Goal: Transaction & Acquisition: Purchase product/service

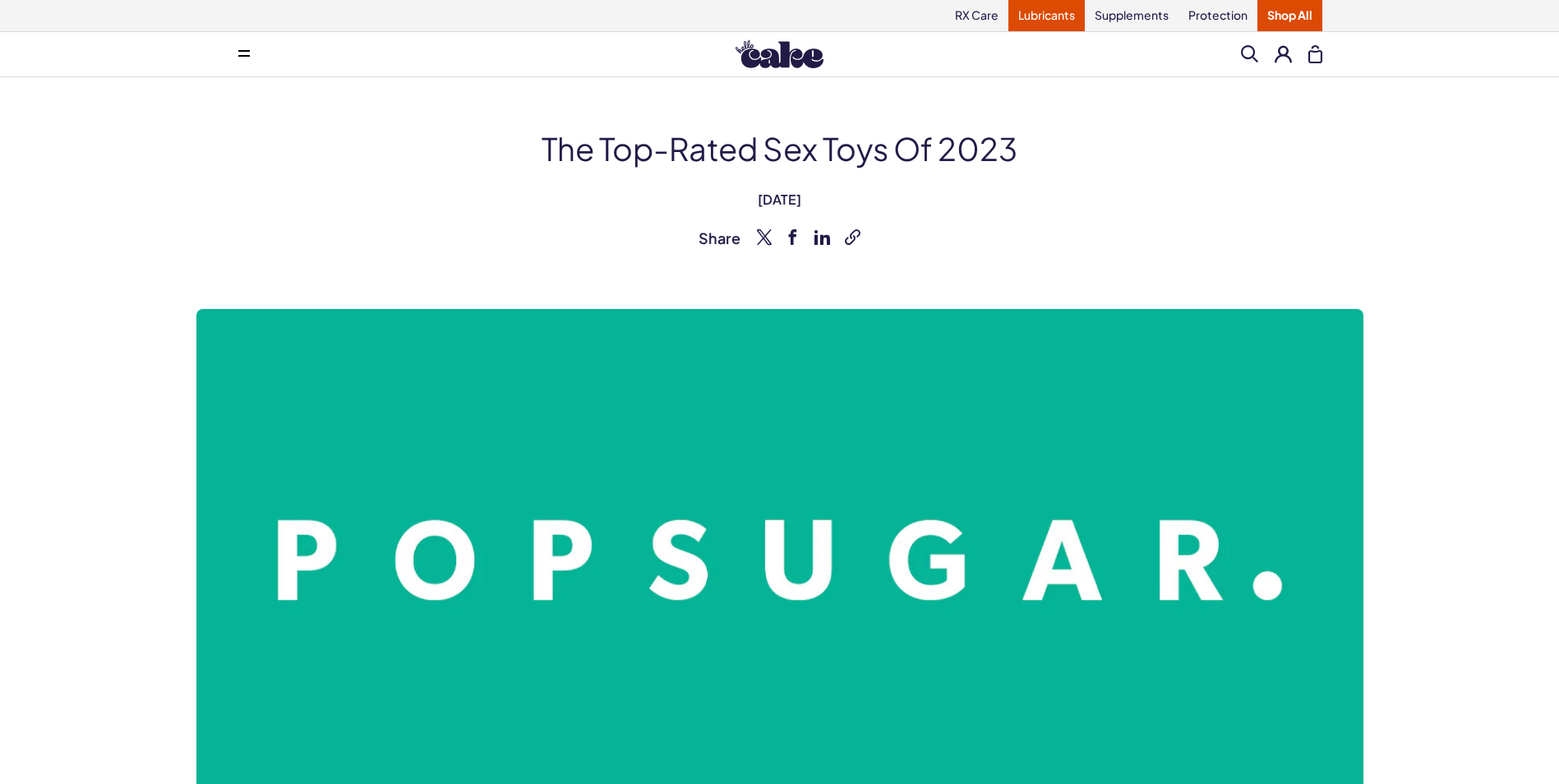
click at [1051, 16] on link "Lubricants" at bounding box center [1046, 15] width 76 height 31
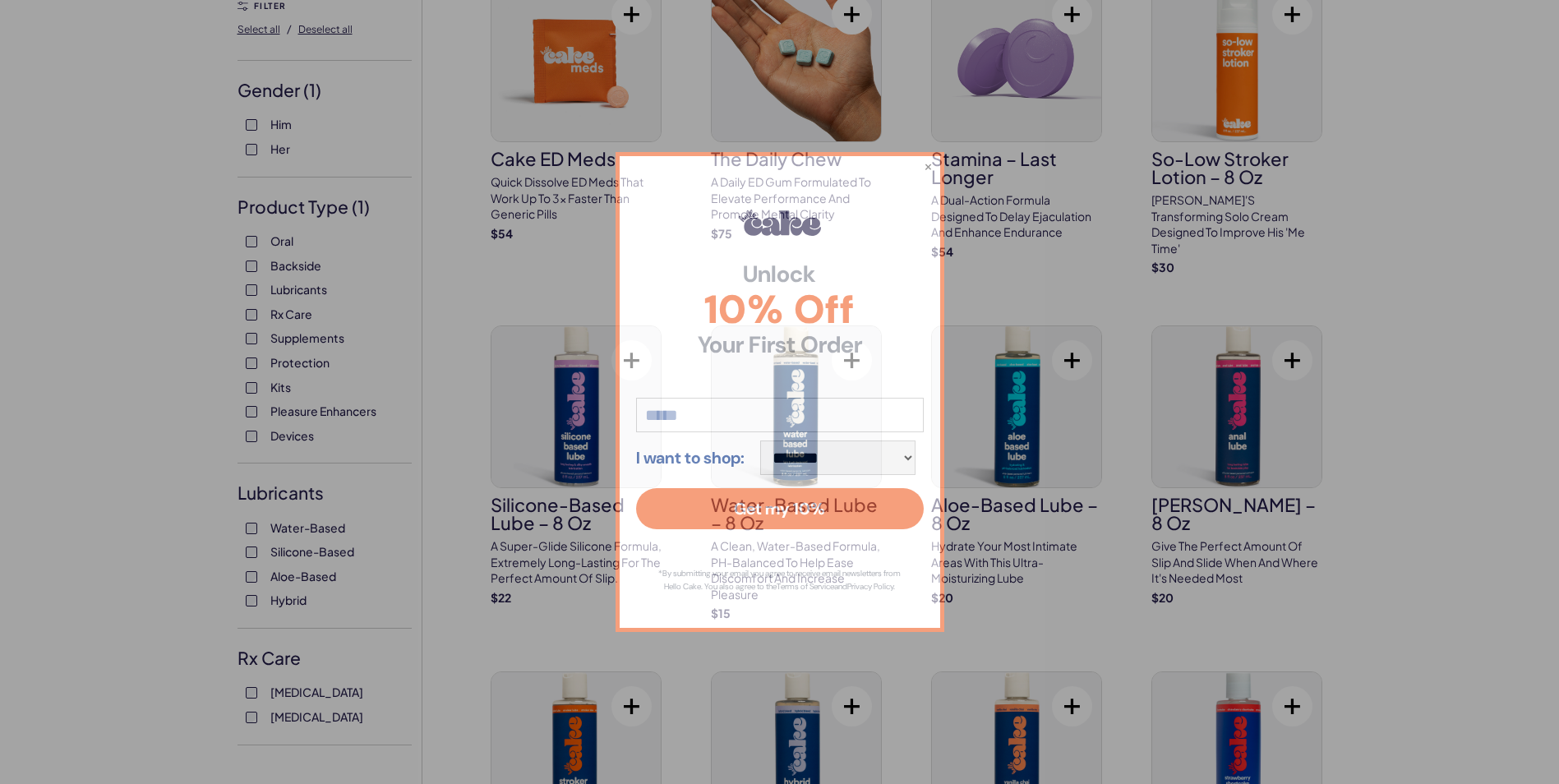
scroll to position [240, 0]
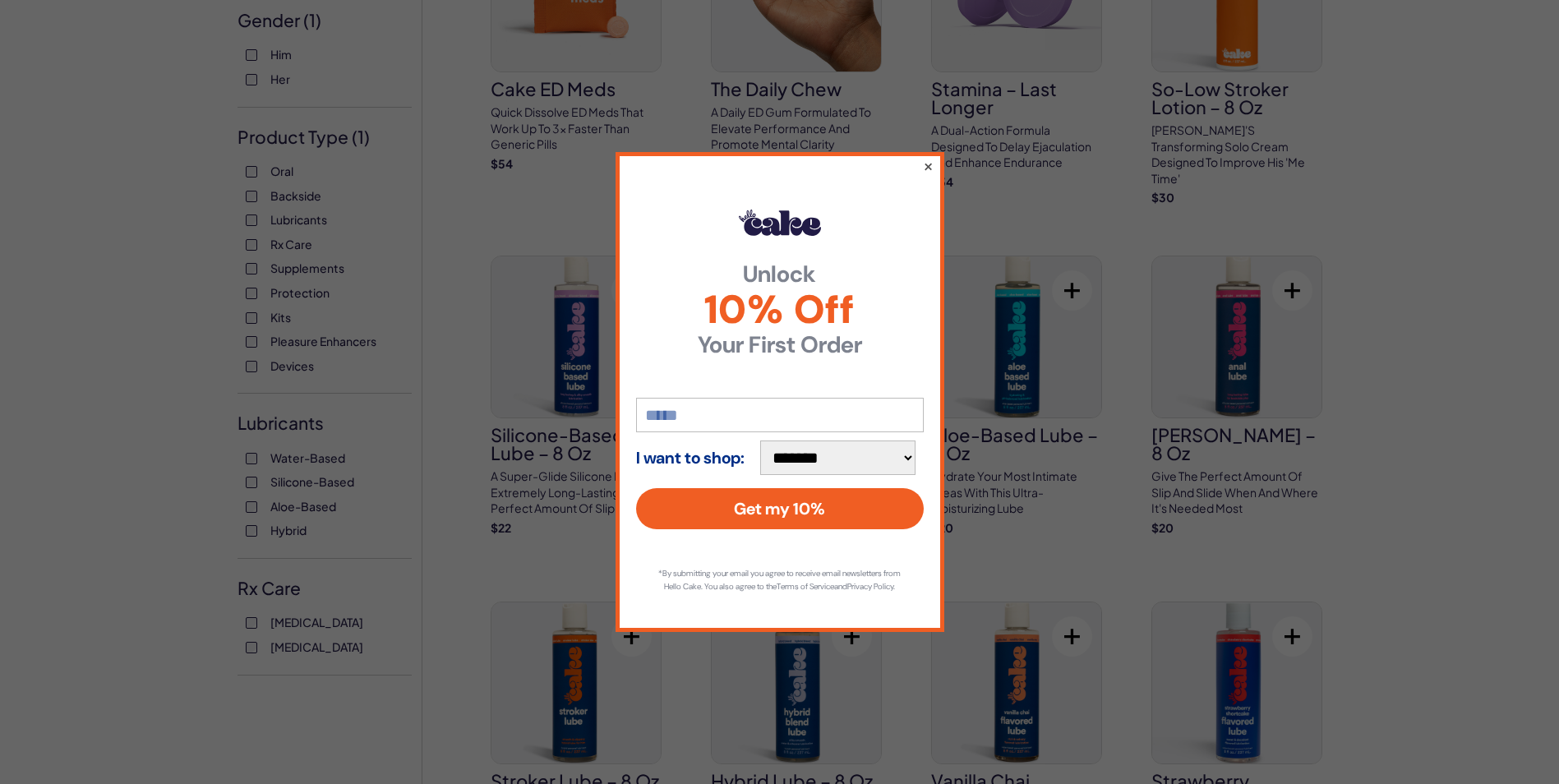
click at [927, 160] on button "×" at bounding box center [928, 165] width 11 height 20
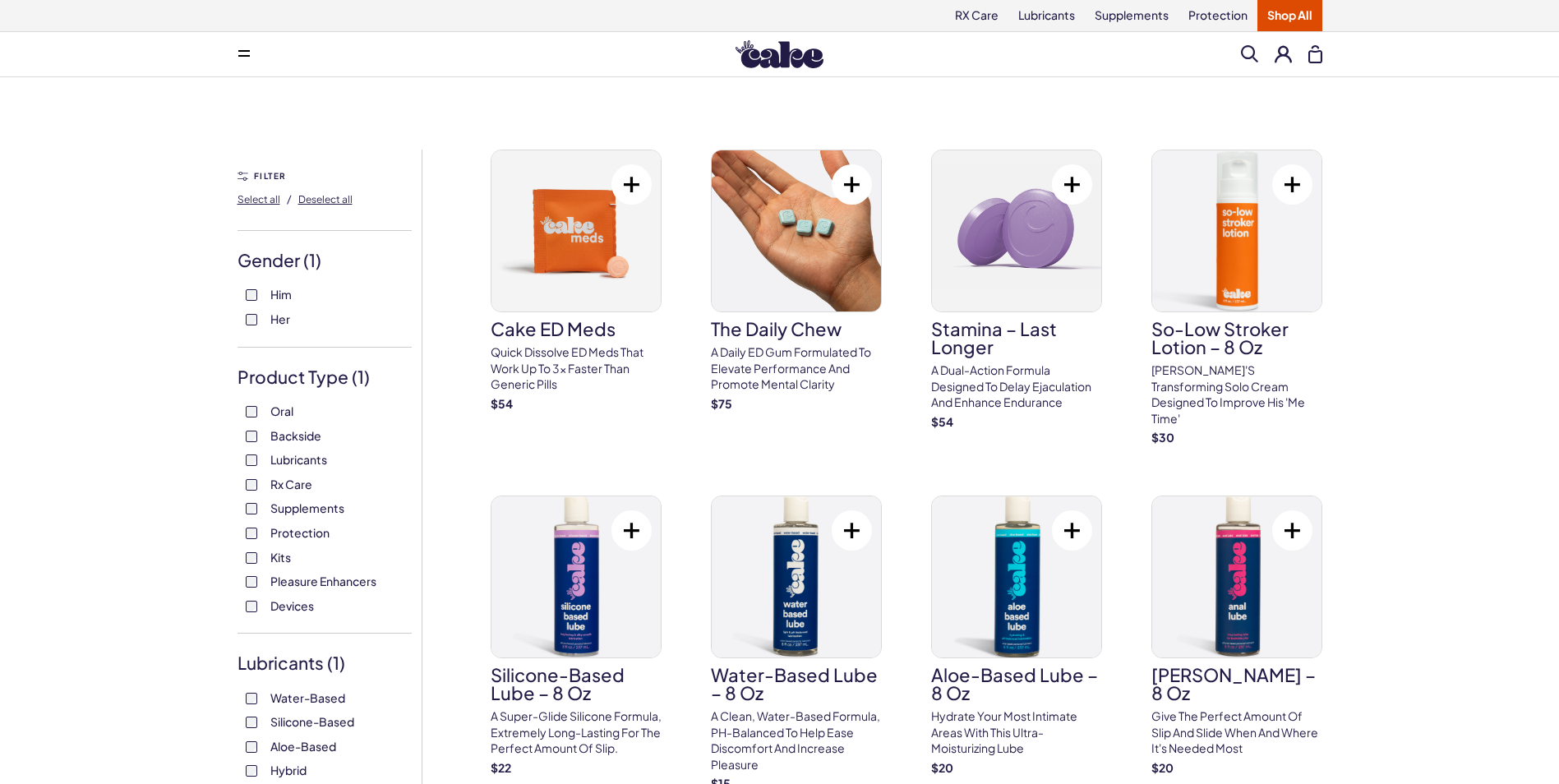
click at [1110, 48] on div "Menu Search Clear All" at bounding box center [780, 54] width 1184 height 33
click at [1244, 48] on span at bounding box center [1249, 53] width 17 height 17
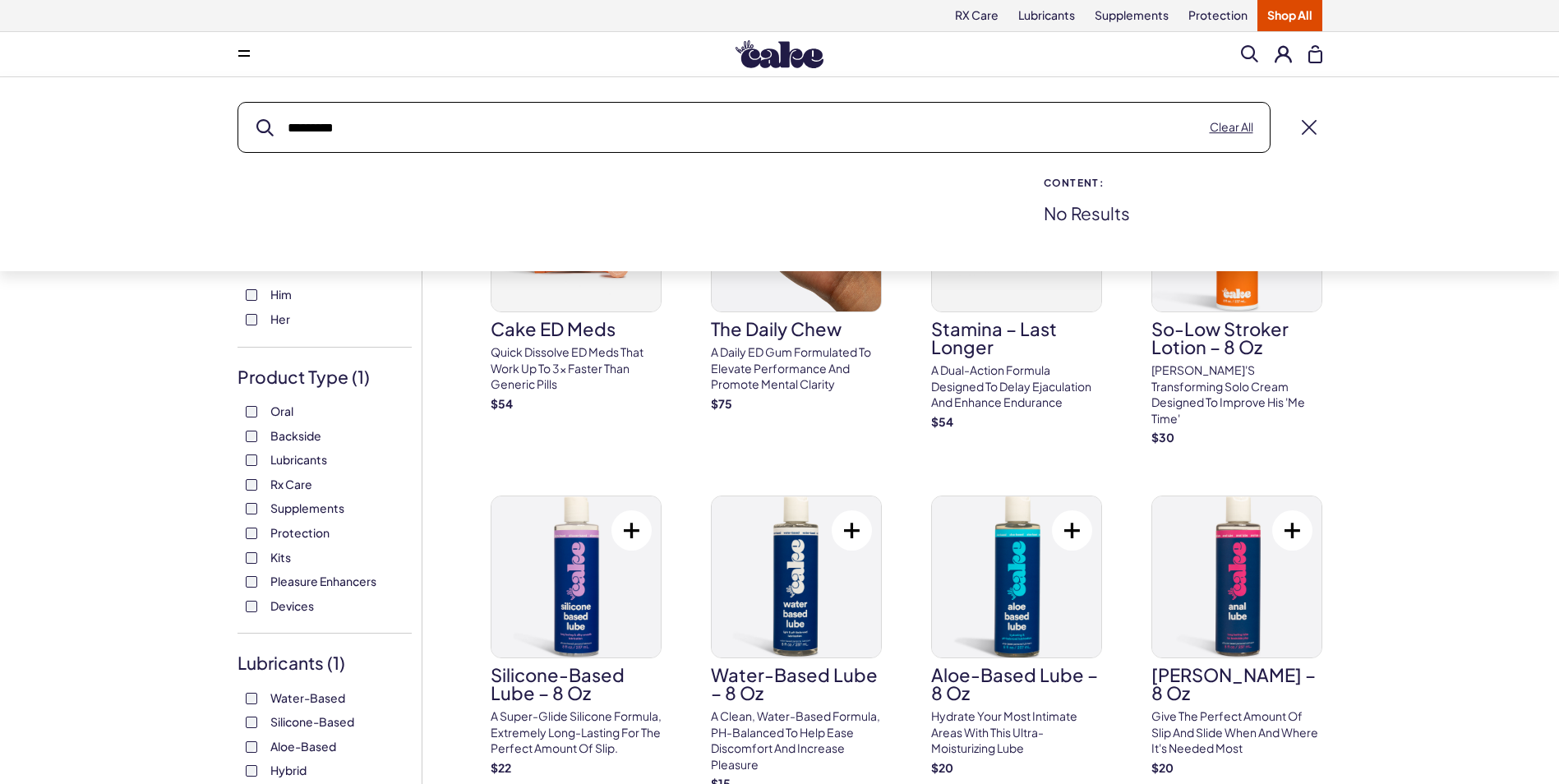
click at [256, 119] on button "submit" at bounding box center [265, 127] width 17 height 17
click at [312, 126] on input "*********" at bounding box center [754, 127] width 1031 height 49
type input "*********"
click at [256, 119] on button "submit" at bounding box center [265, 127] width 17 height 17
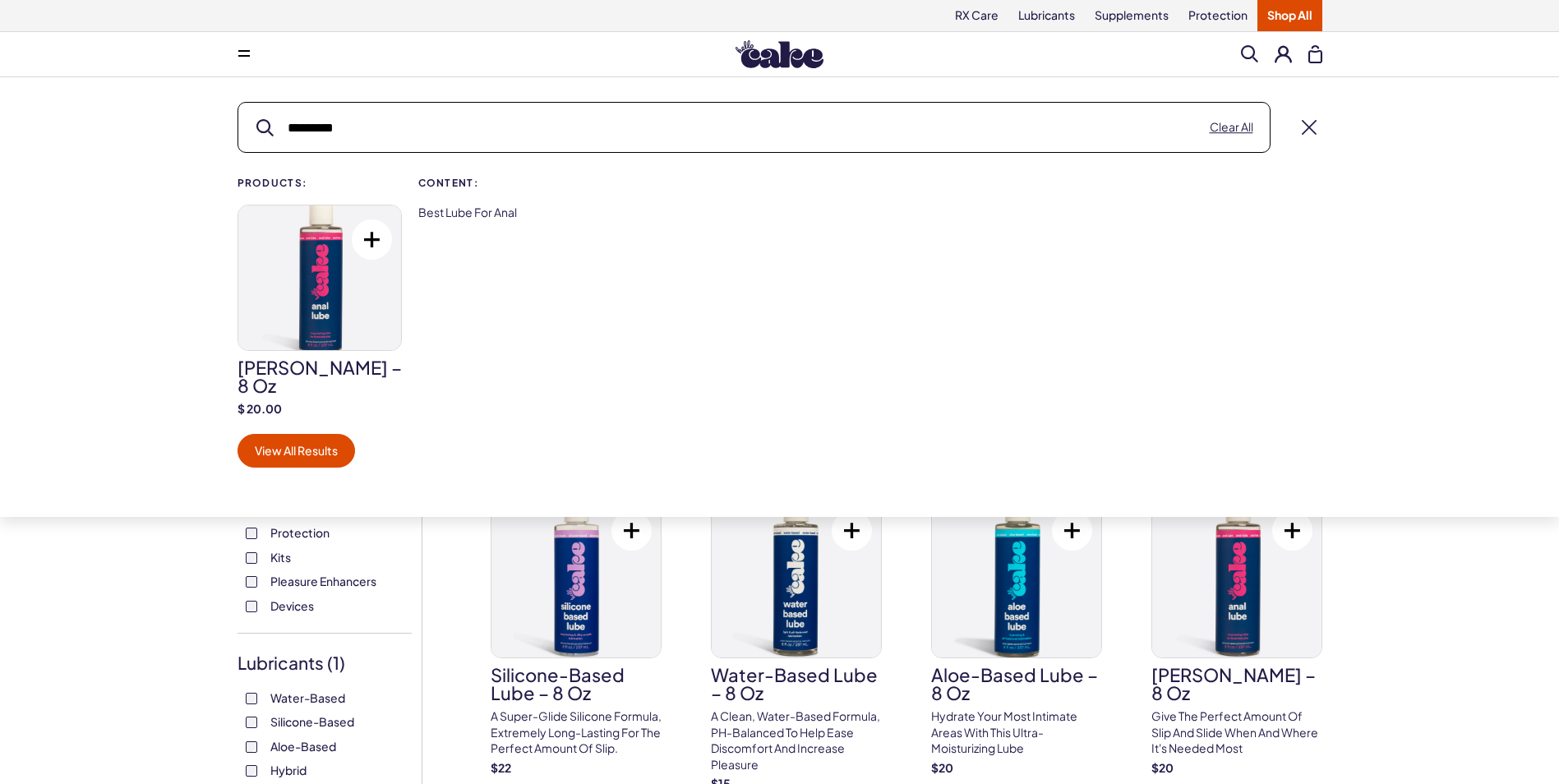
click at [372, 237] on button at bounding box center [372, 239] width 40 height 40
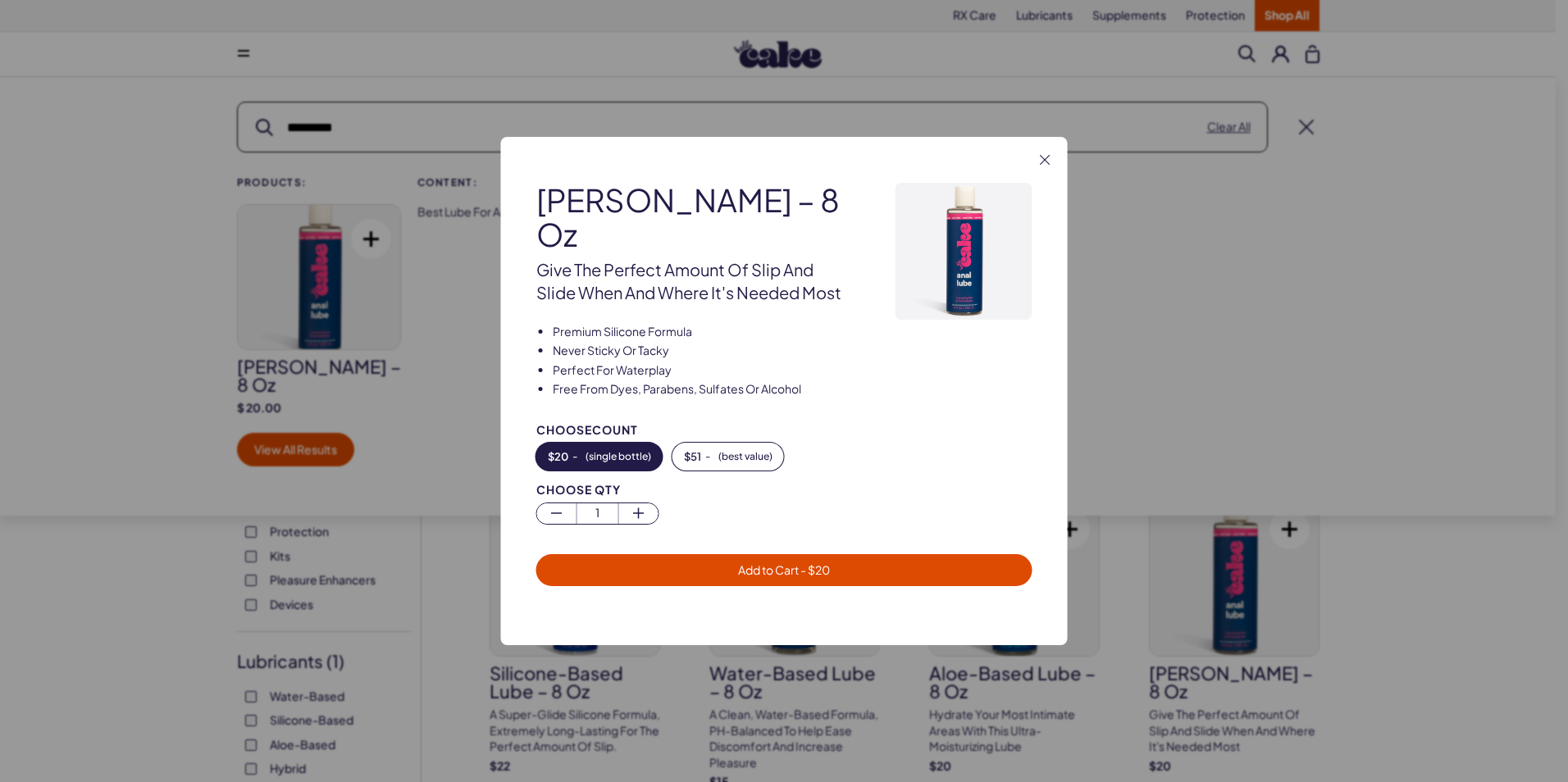
click at [759, 562] on span "Add to Cart - $ 20" at bounding box center [784, 569] width 91 height 14
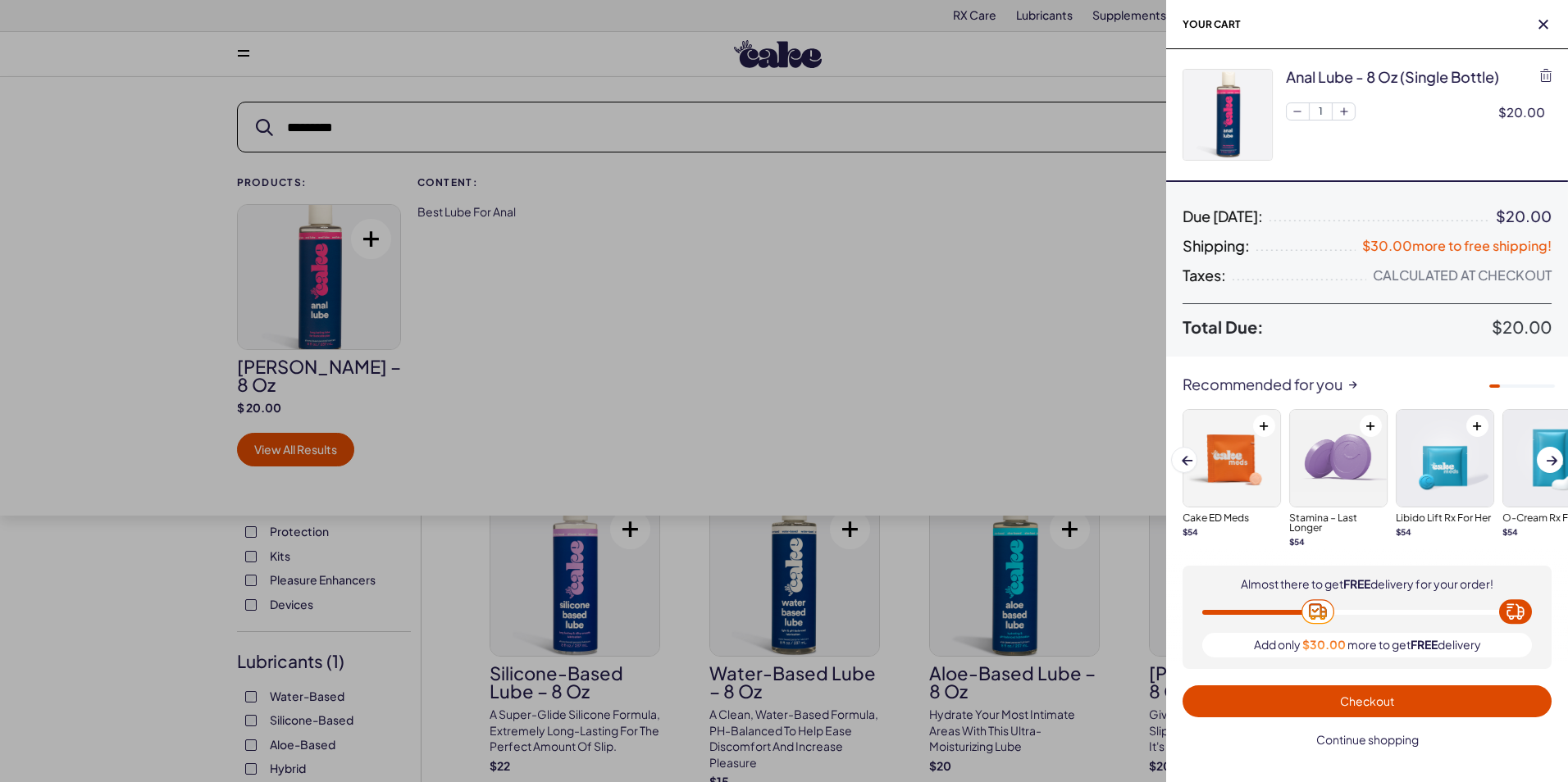
click at [1338, 736] on span "Continue shopping" at bounding box center [1366, 739] width 102 height 14
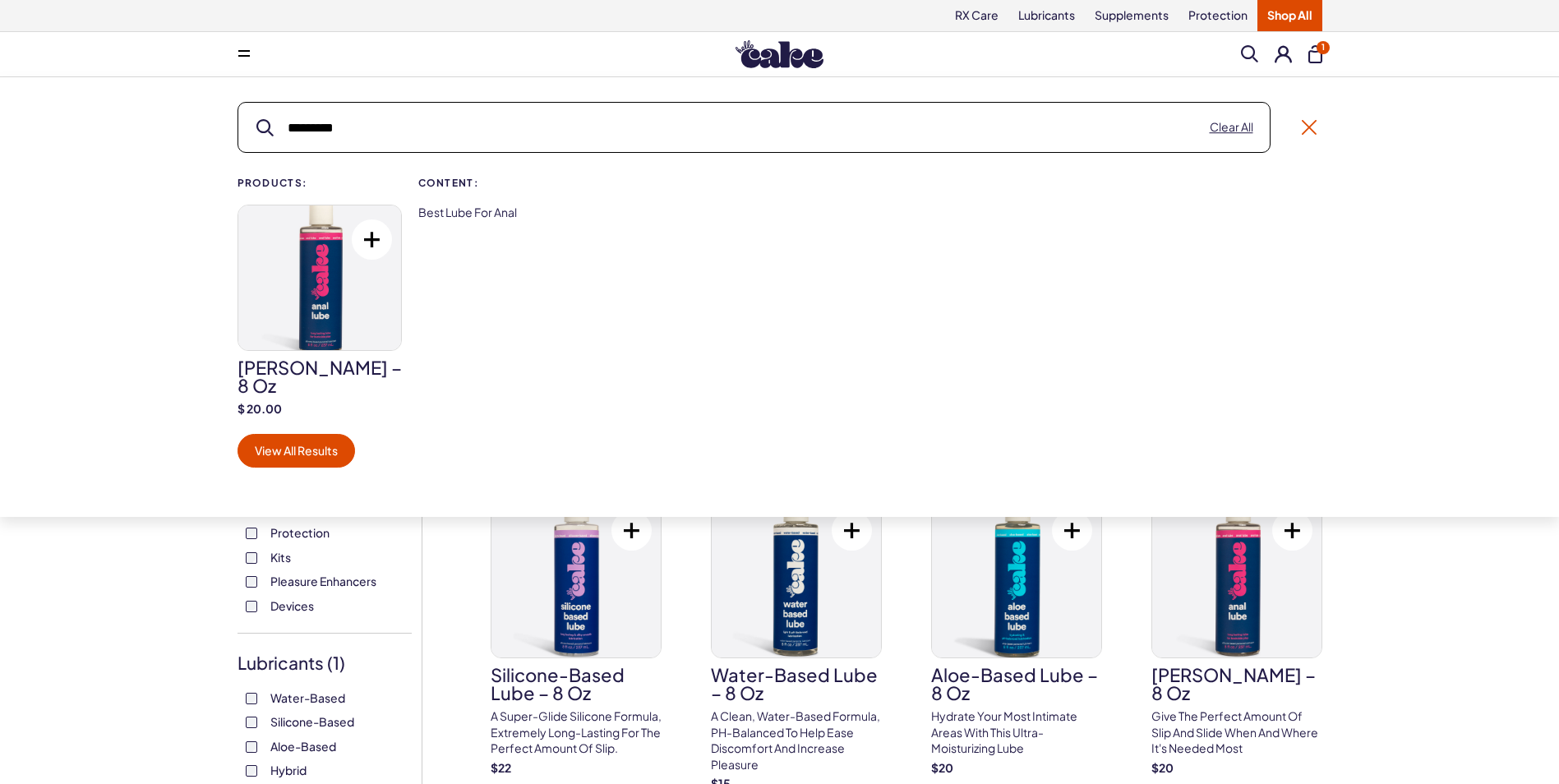
click at [1309, 123] on link at bounding box center [1309, 126] width 14 height 14
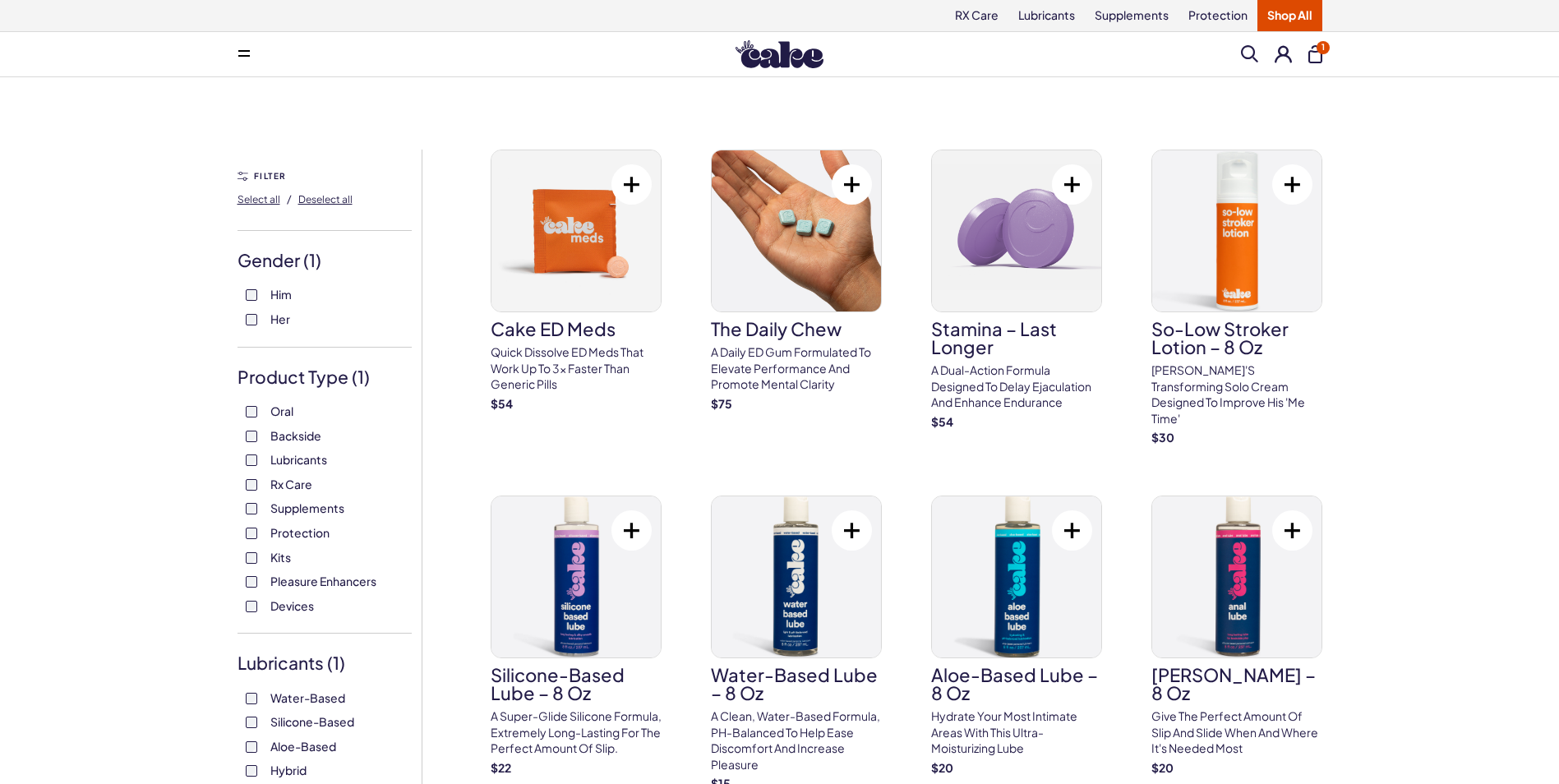
click at [1290, 13] on link "Shop All" at bounding box center [1290, 15] width 65 height 31
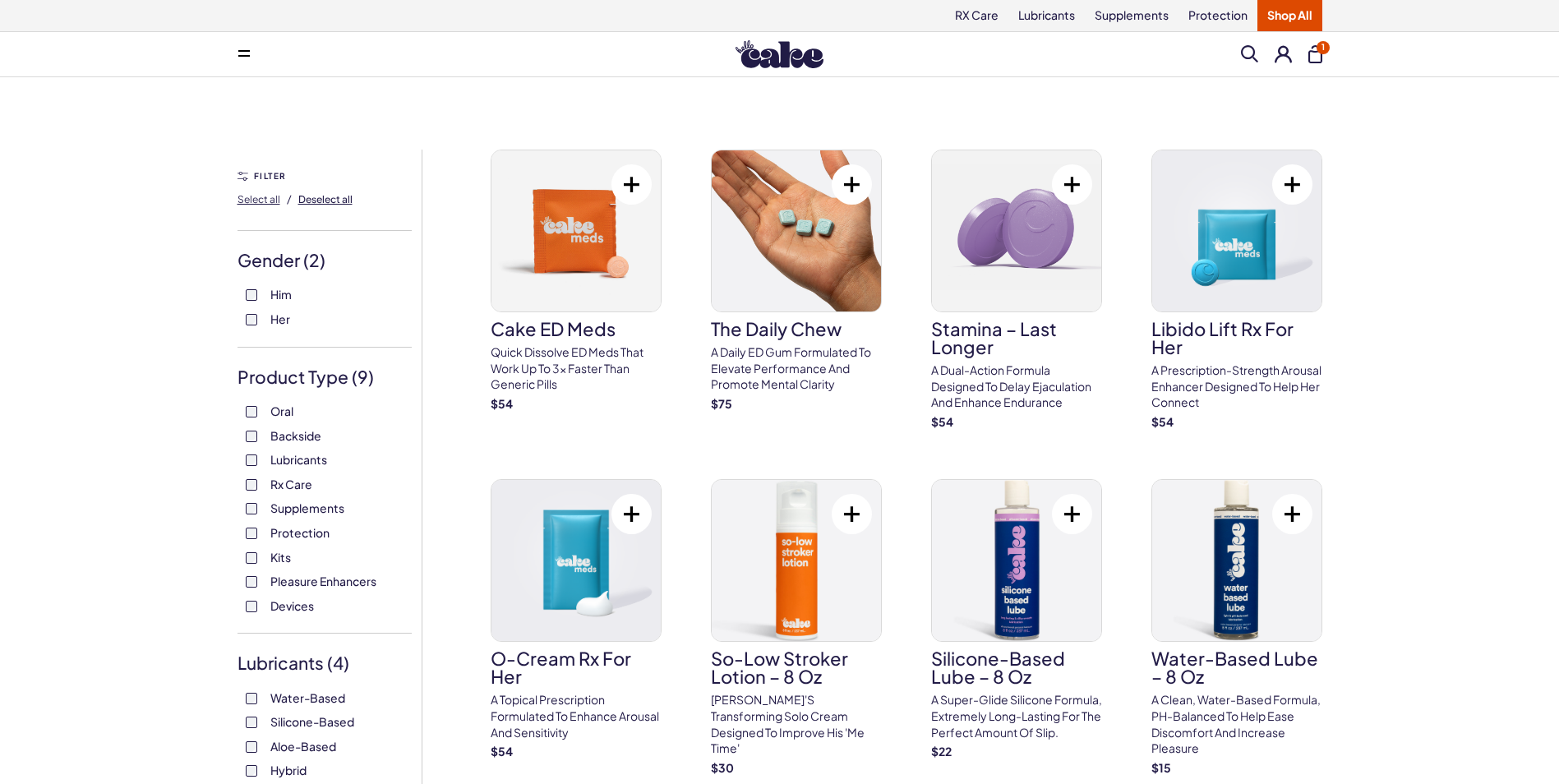
click at [309, 200] on span "Deselect all" at bounding box center [326, 199] width 54 height 13
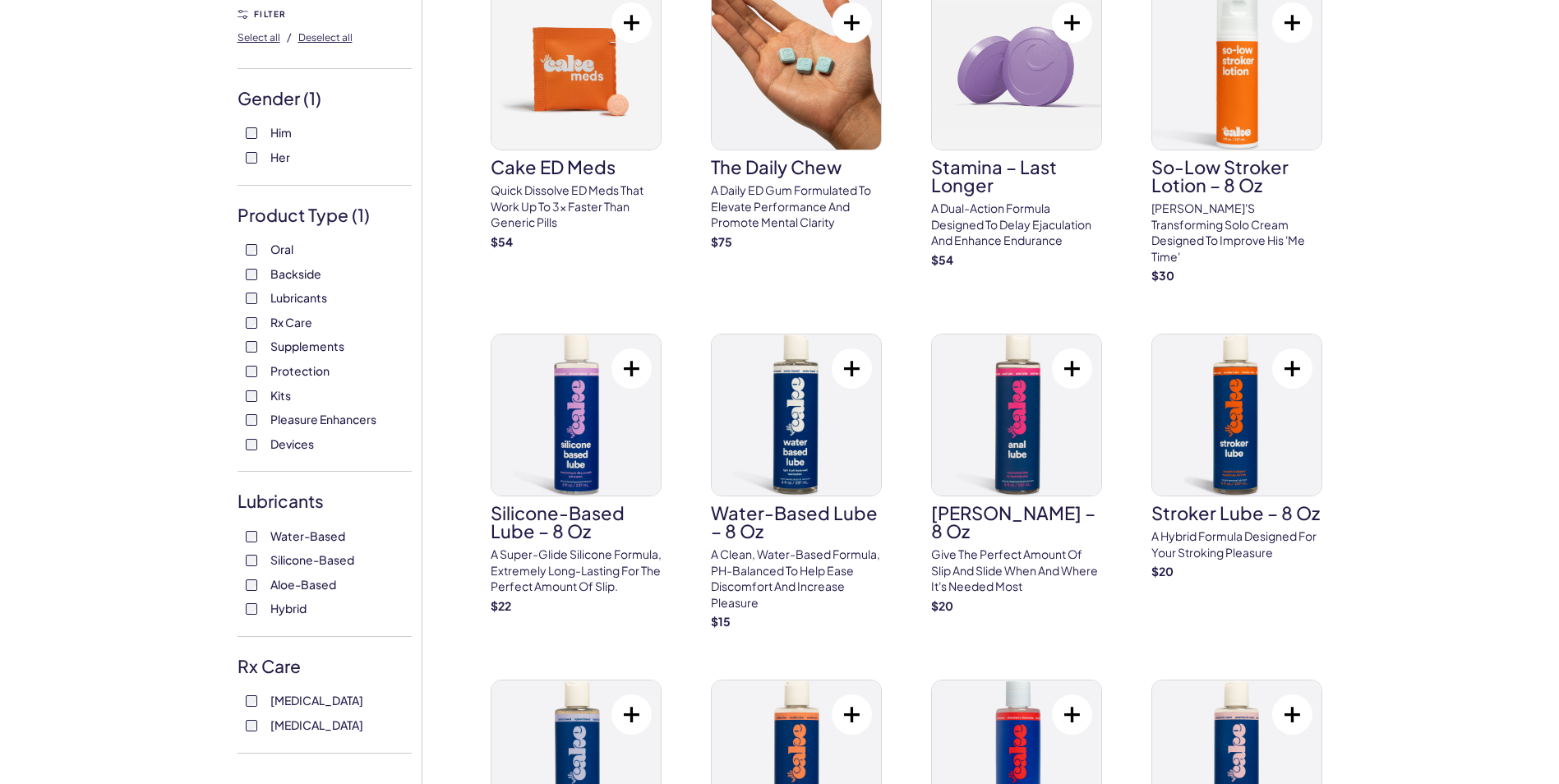
scroll to position [221, 0]
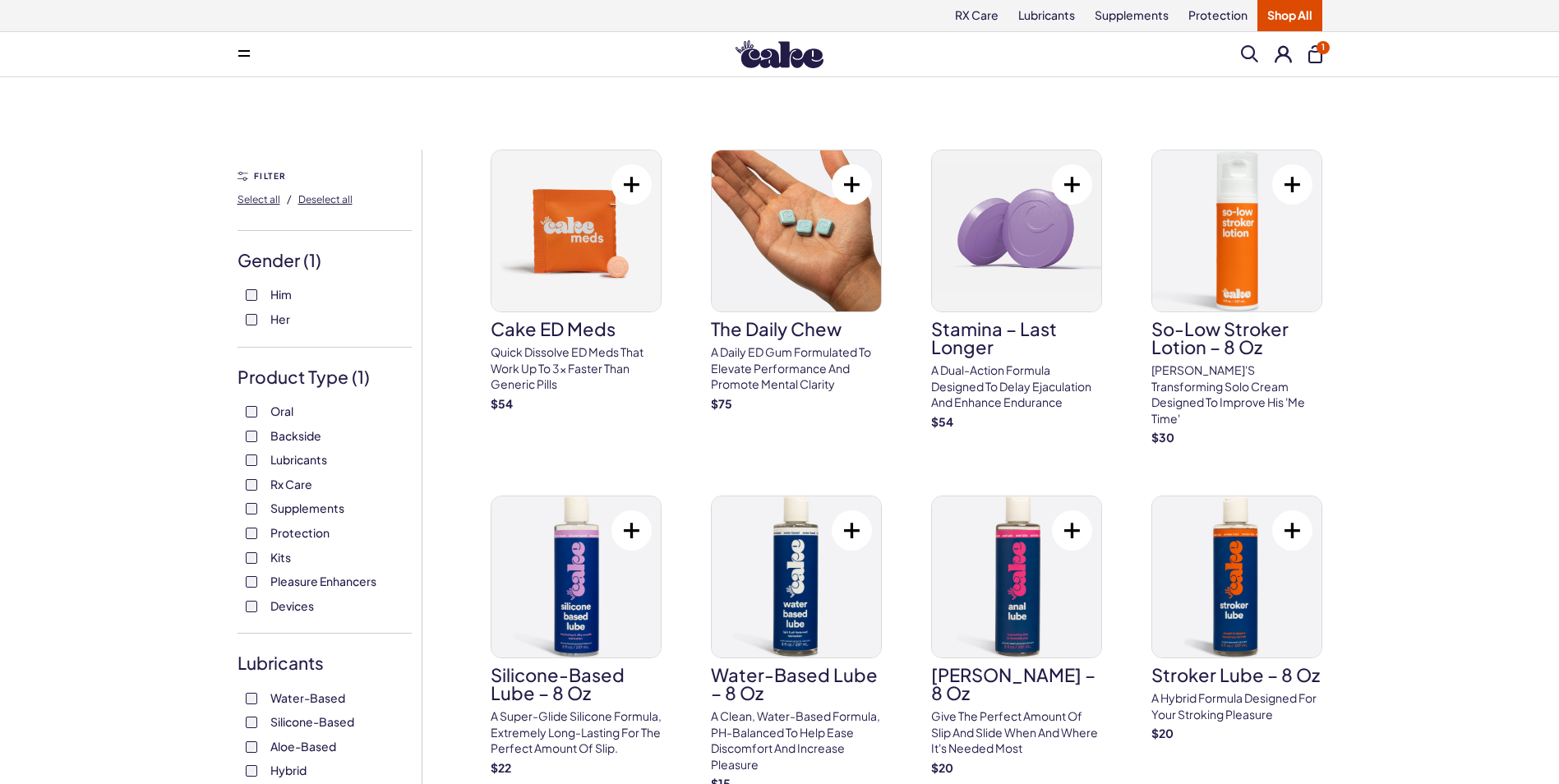
click at [238, 52] on span at bounding box center [244, 54] width 12 height 8
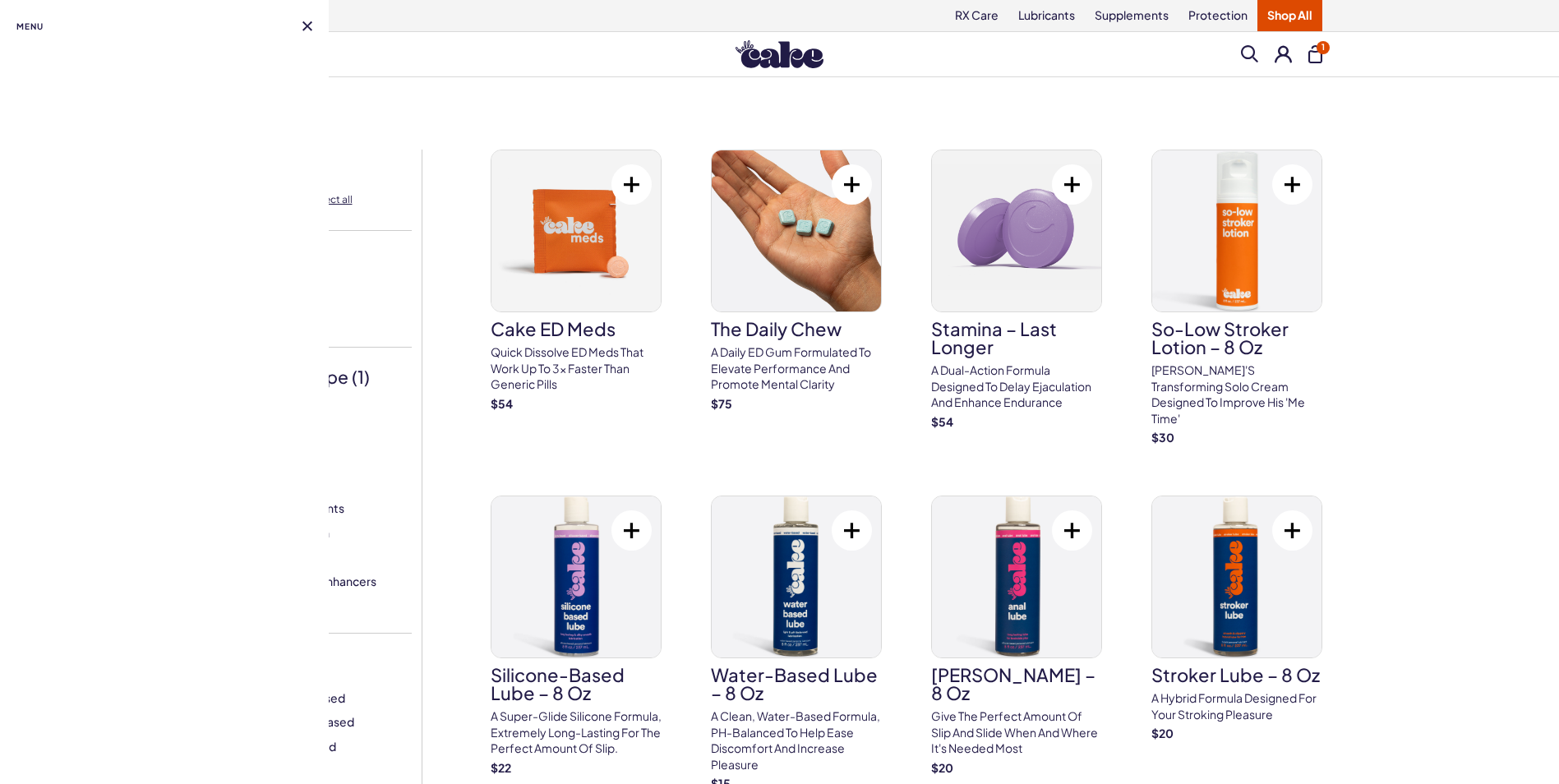
click at [306, 28] on button at bounding box center [307, 26] width 10 height 10
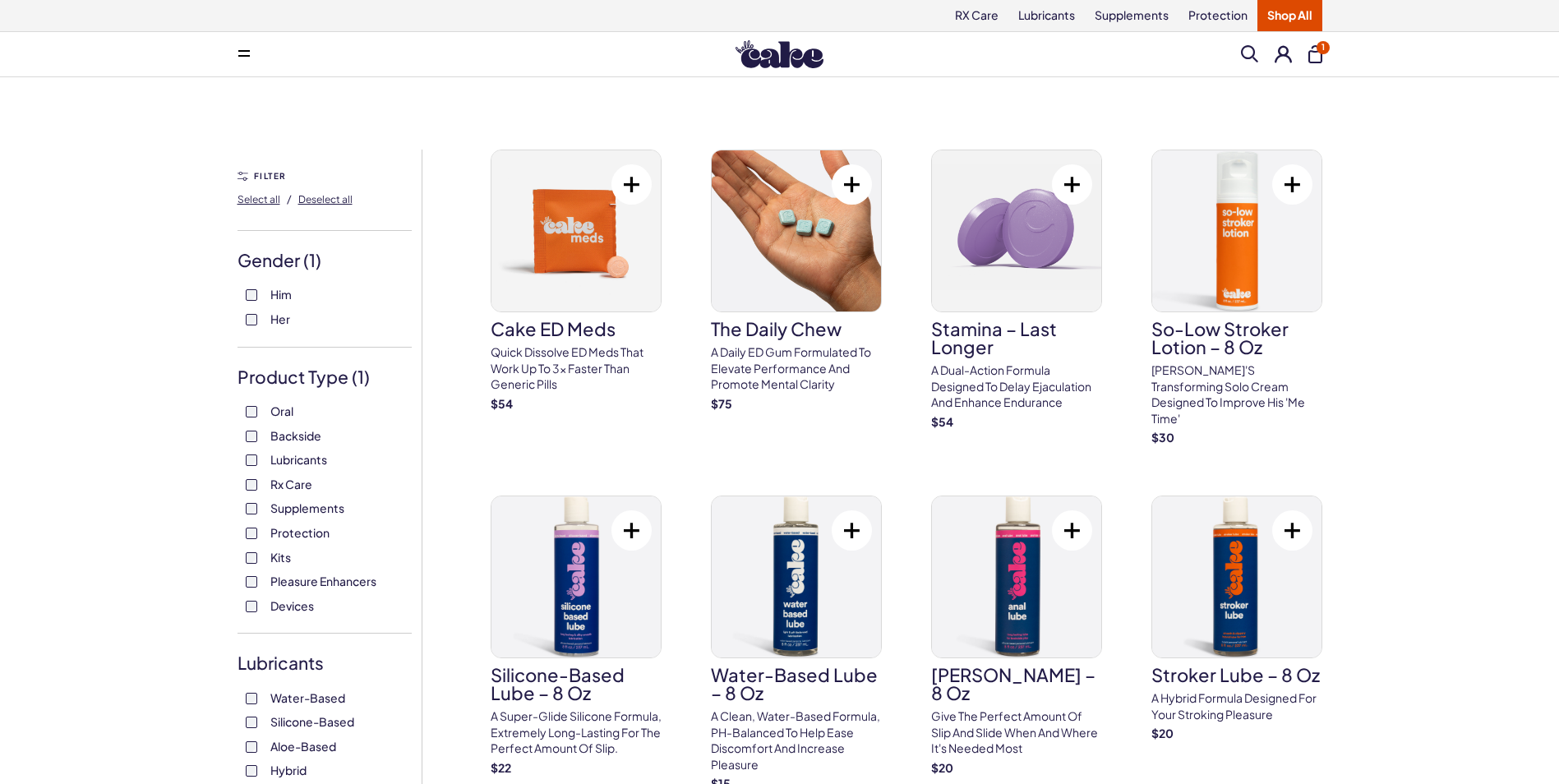
click at [1296, 18] on link "Shop All" at bounding box center [1290, 15] width 65 height 31
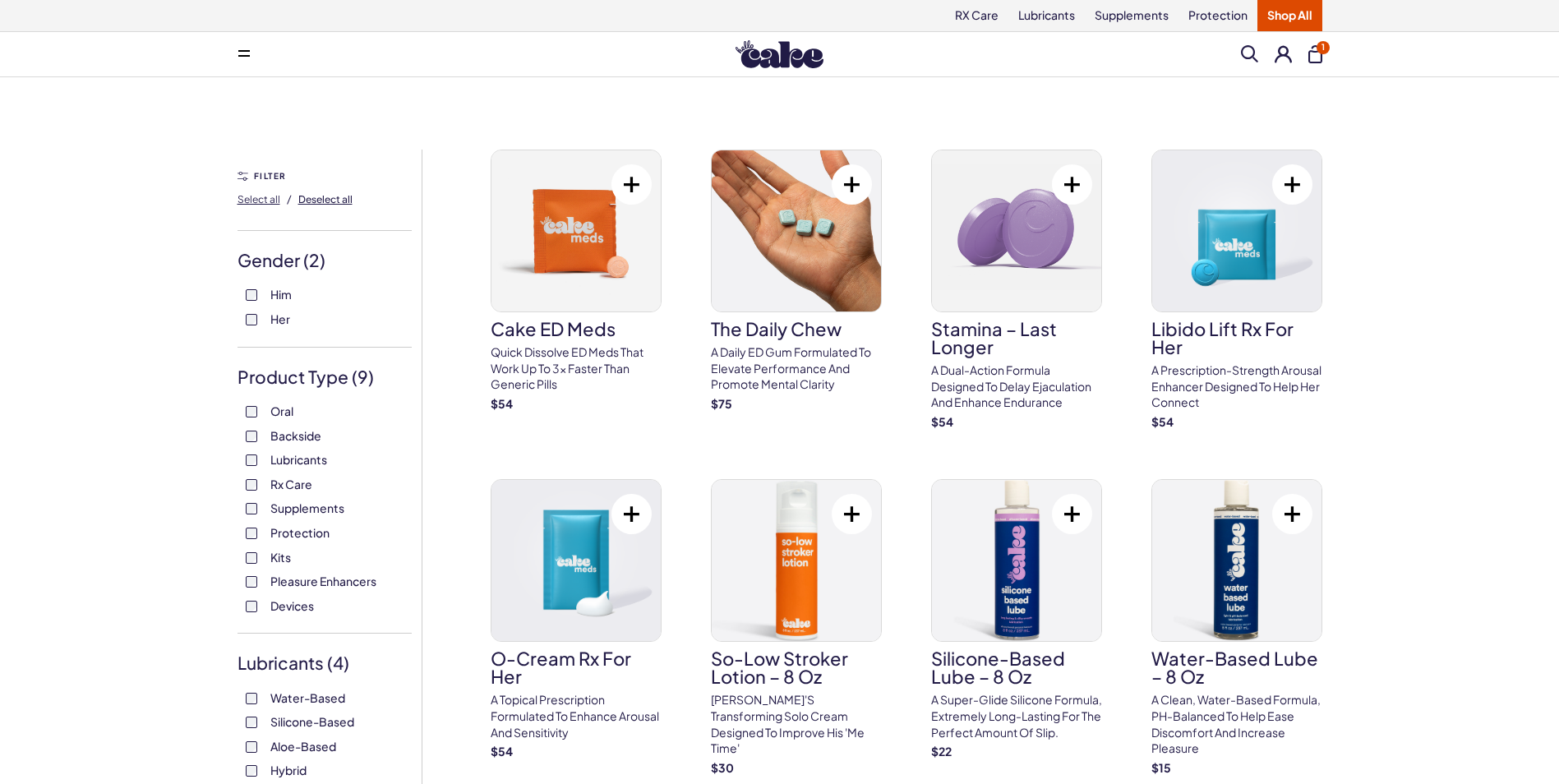
click at [328, 196] on span "Deselect all" at bounding box center [326, 199] width 54 height 13
